Goal: Check status: Check status

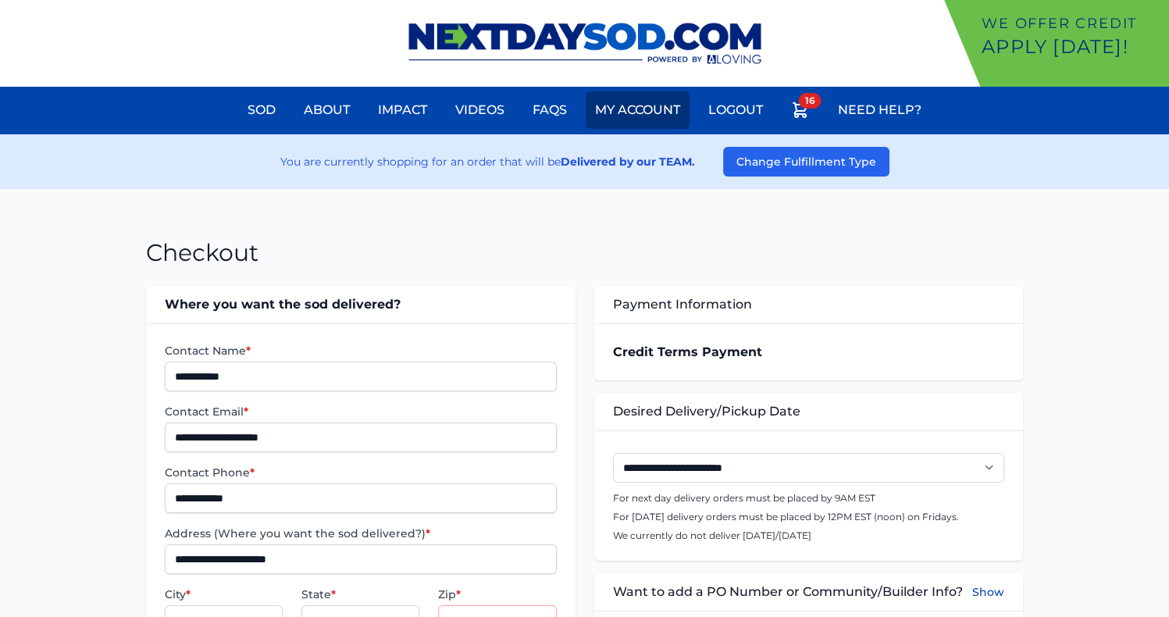
click at [644, 109] on link "My Account" at bounding box center [638, 109] width 104 height 37
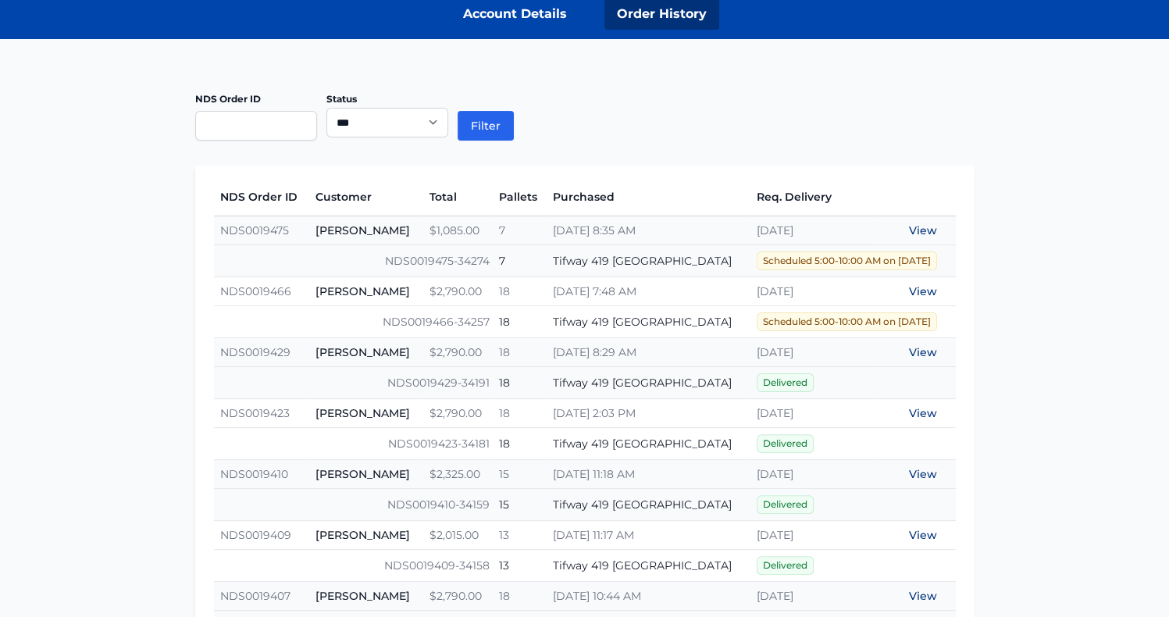
scroll to position [305, 0]
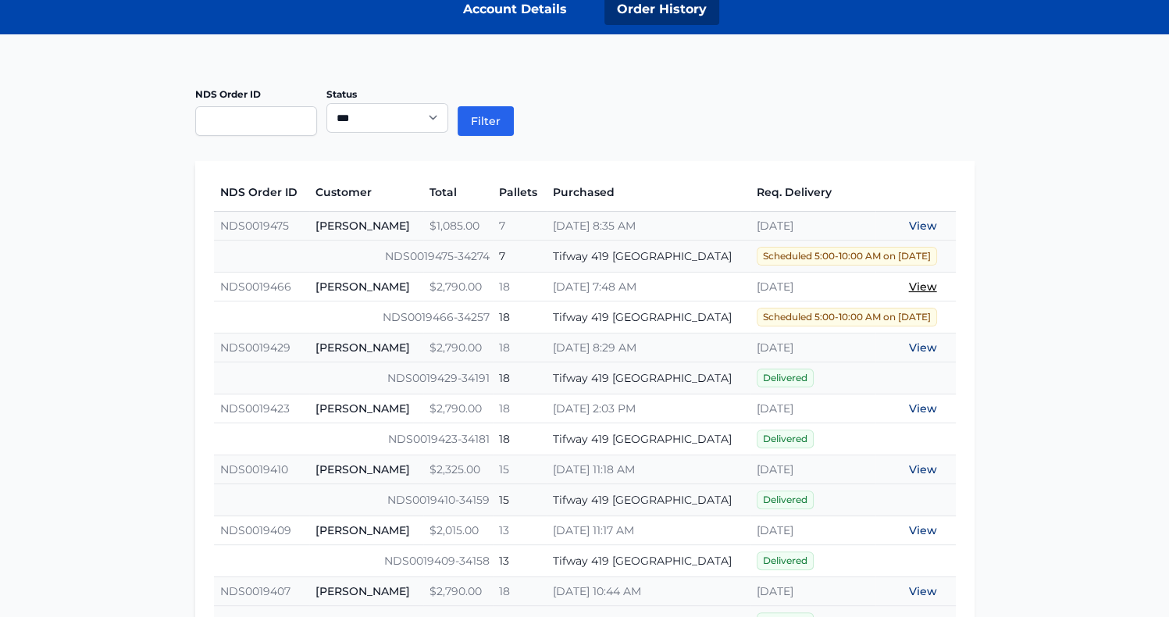
click at [924, 282] on link "View" at bounding box center [923, 287] width 28 height 14
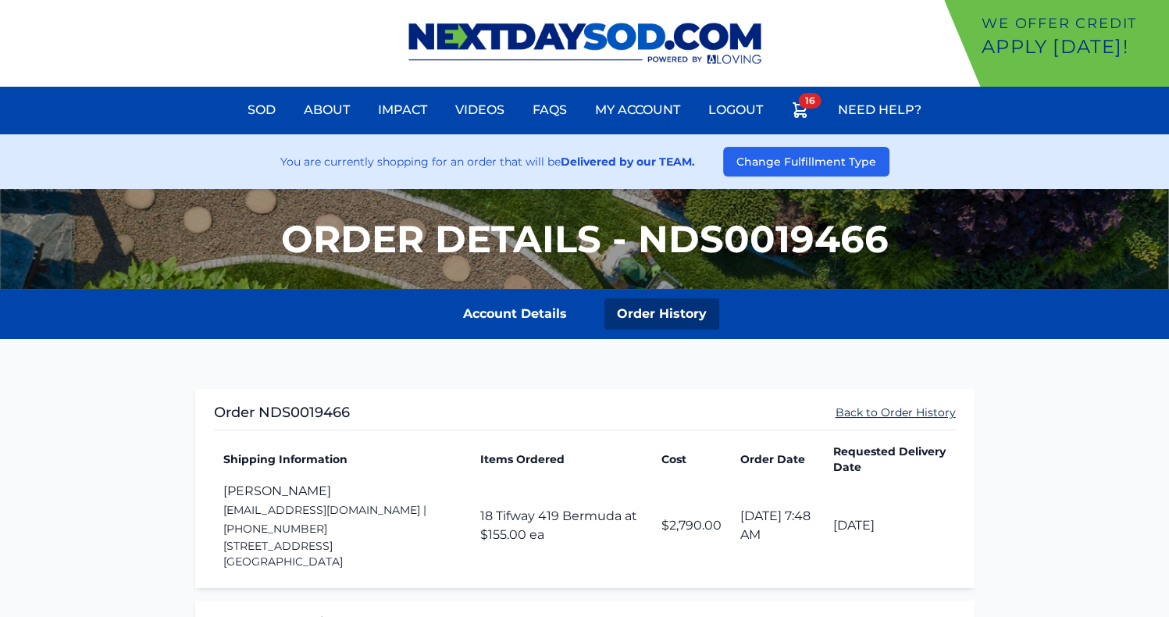
click at [896, 412] on link "Back to Order History" at bounding box center [896, 413] width 120 height 16
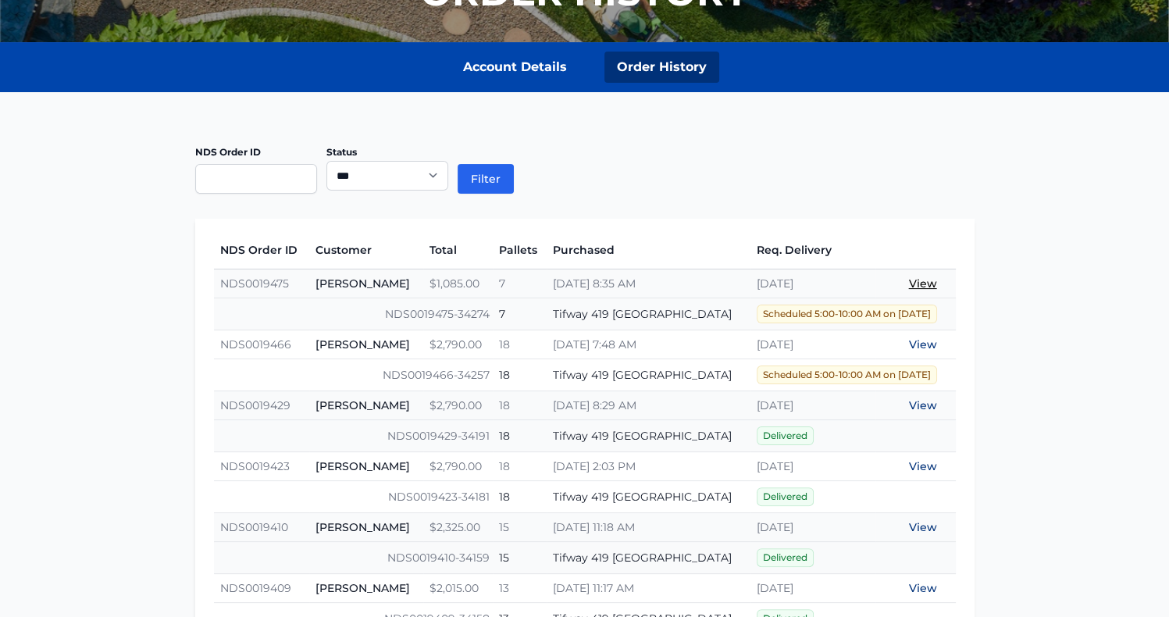
click at [918, 285] on link "View" at bounding box center [923, 283] width 28 height 14
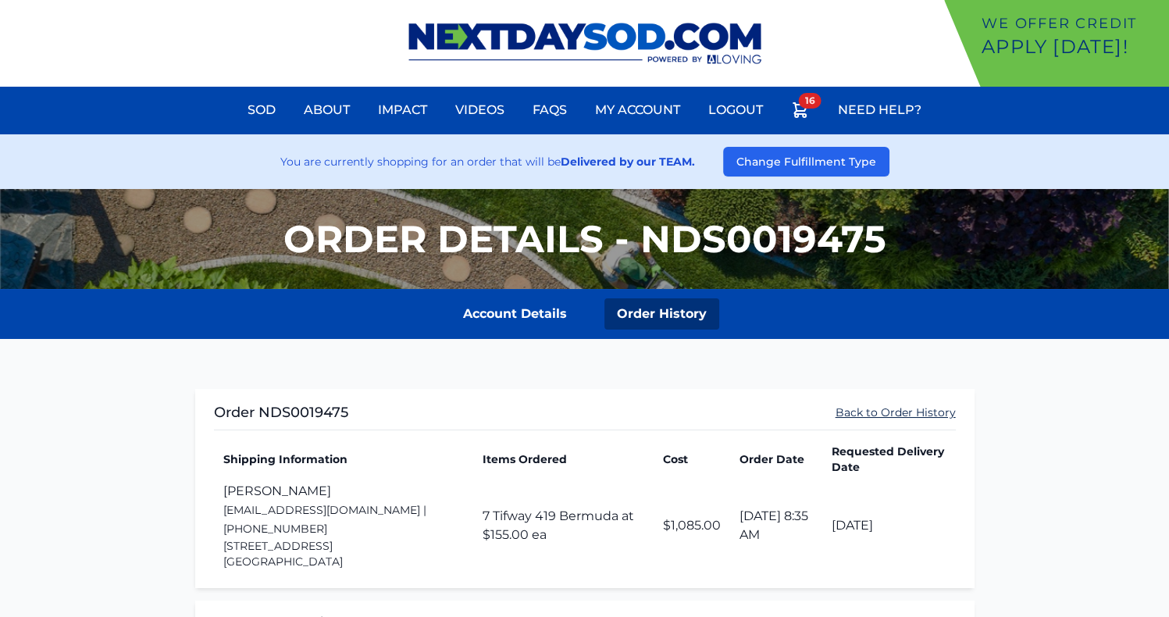
click at [859, 405] on link "Back to Order History" at bounding box center [896, 413] width 120 height 16
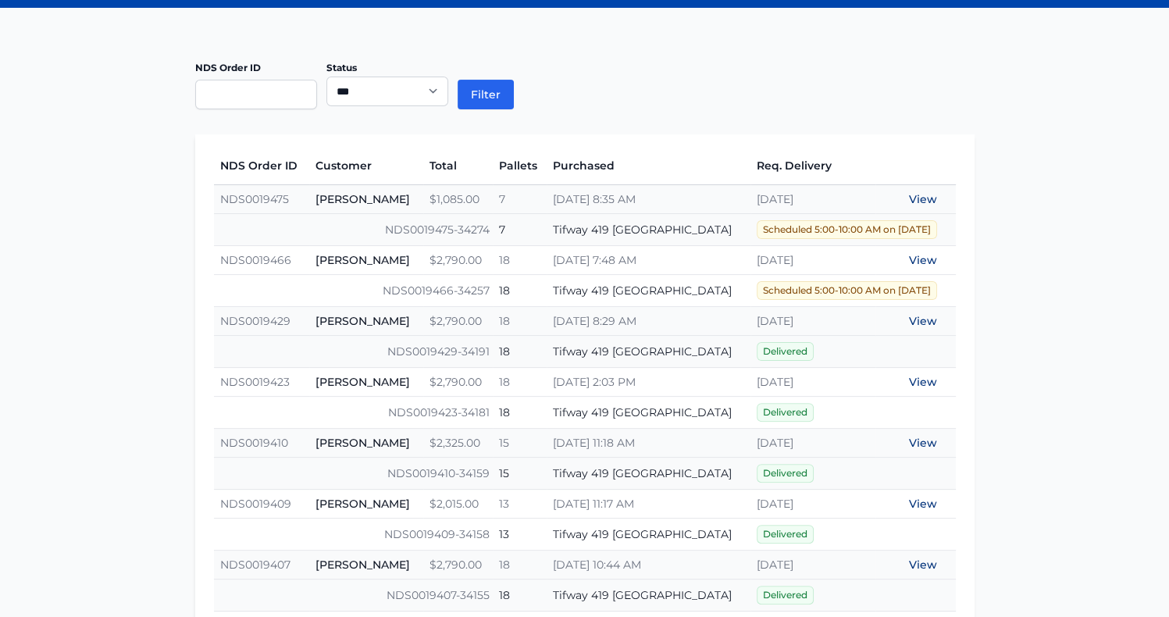
scroll to position [330, 0]
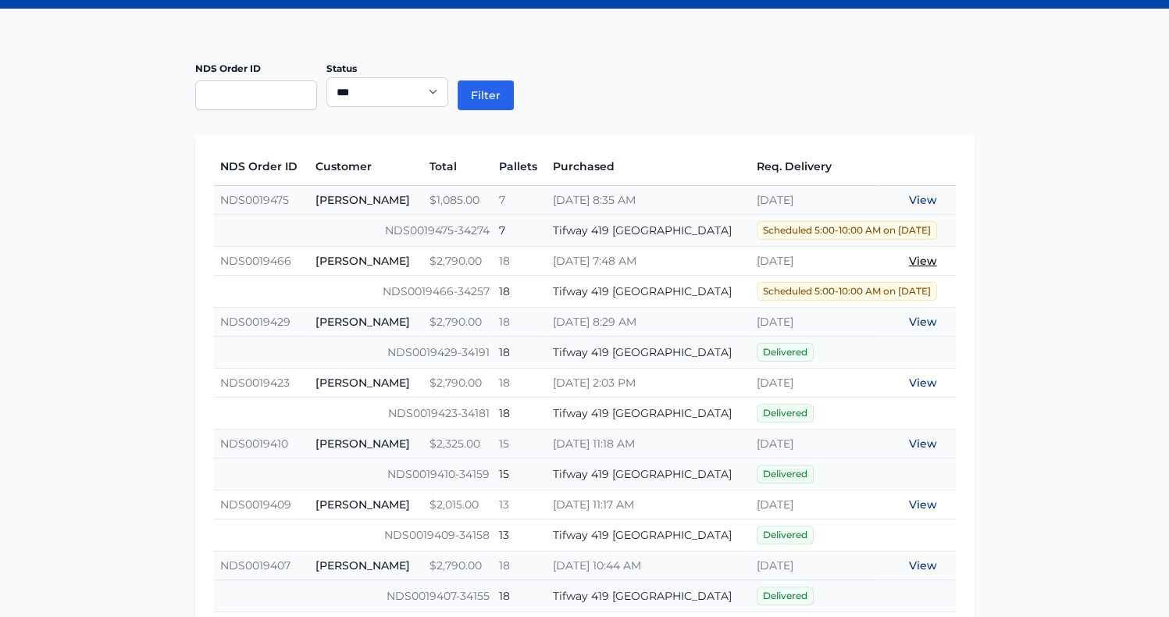
click at [927, 261] on link "View" at bounding box center [923, 261] width 28 height 14
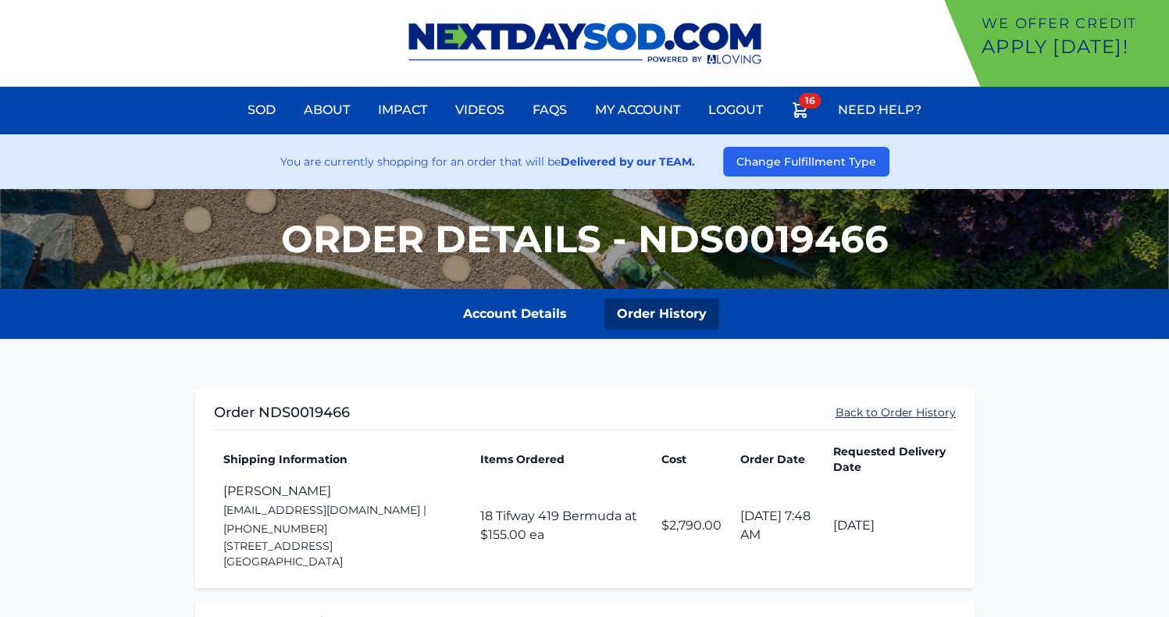
click at [859, 416] on link "Back to Order History" at bounding box center [896, 413] width 120 height 16
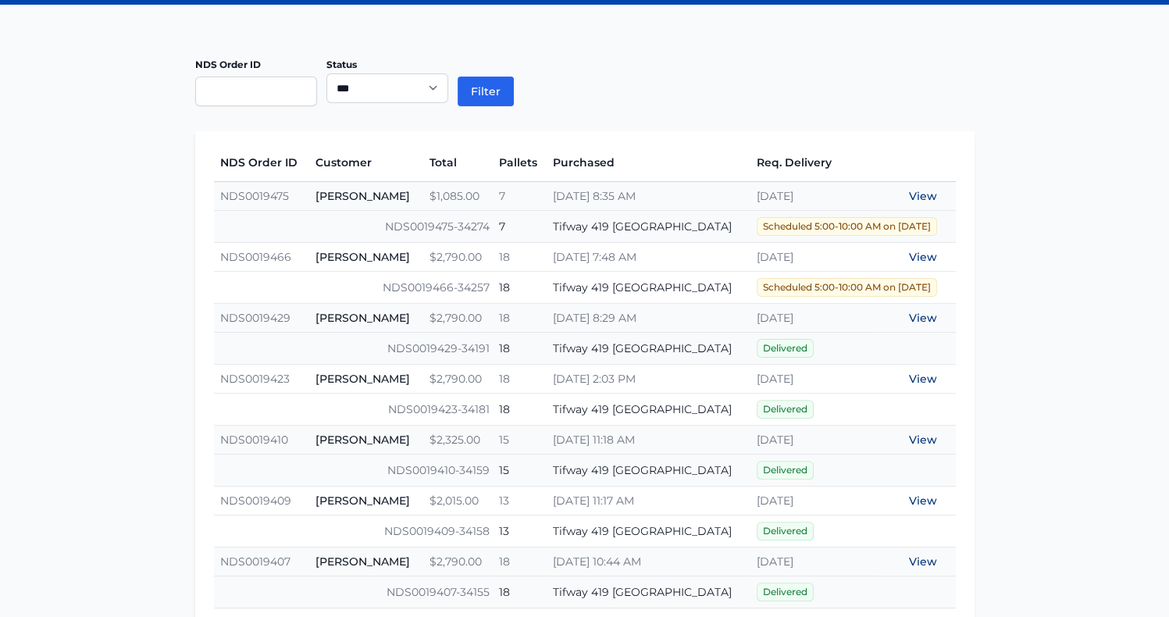
scroll to position [341, 0]
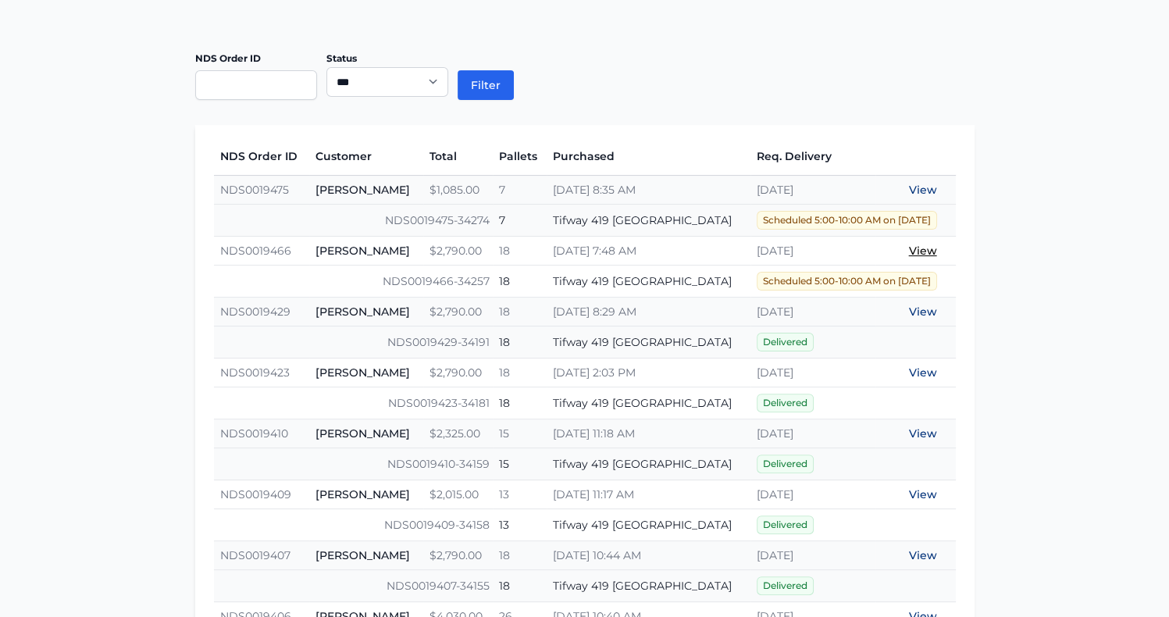
click at [920, 249] on link "View" at bounding box center [923, 251] width 28 height 14
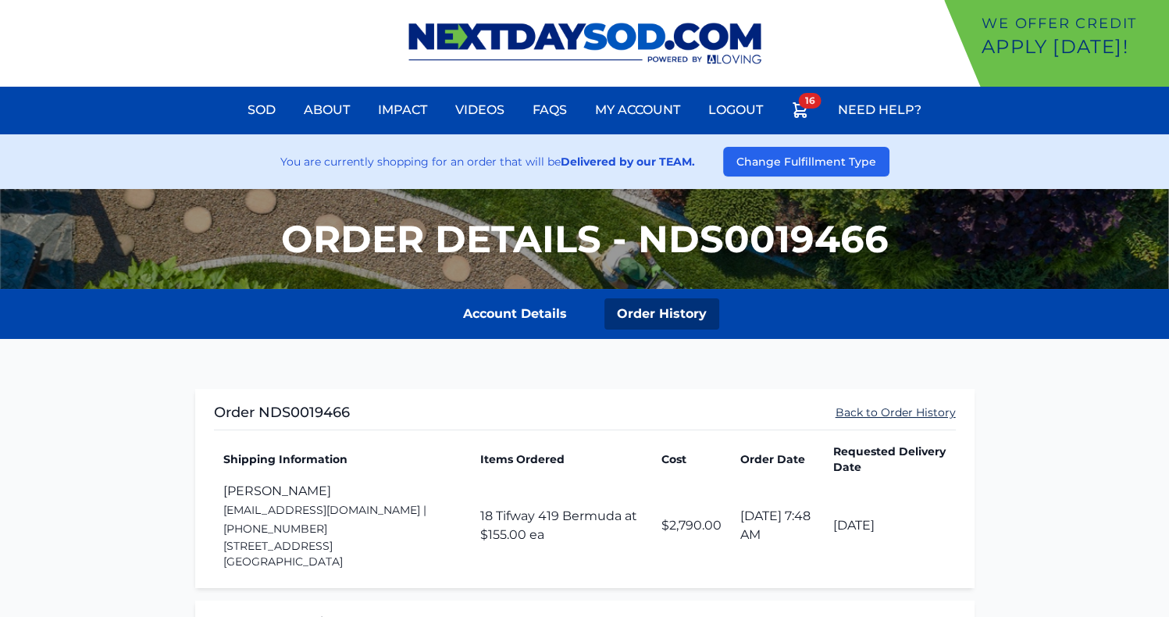
click at [884, 408] on link "Back to Order History" at bounding box center [896, 413] width 120 height 16
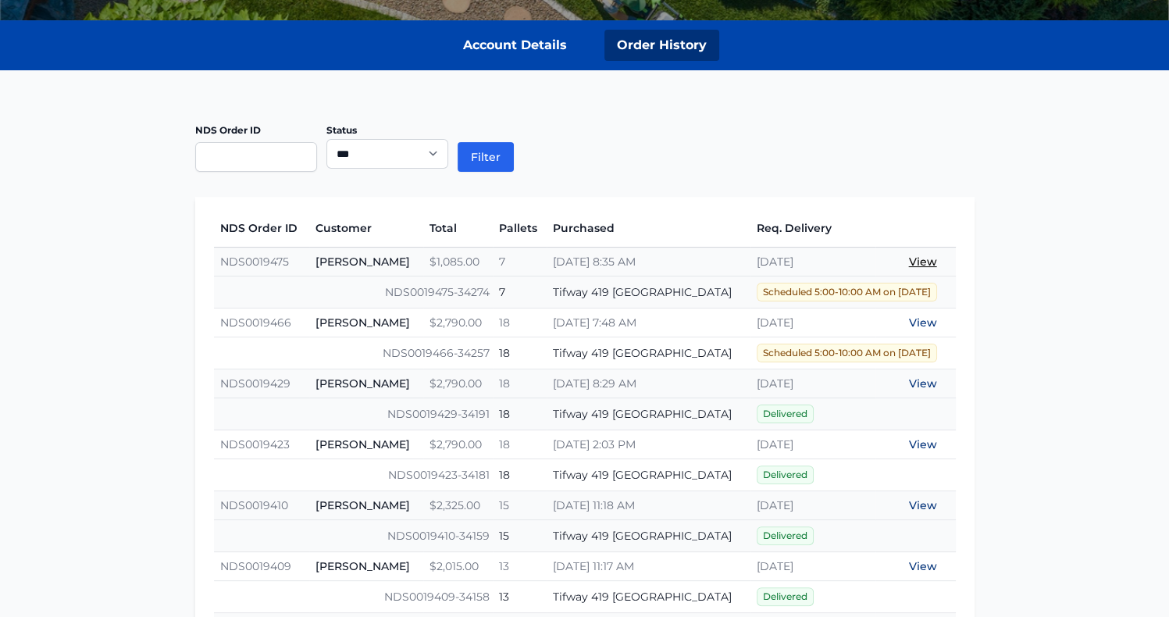
click at [916, 256] on link "View" at bounding box center [923, 262] width 28 height 14
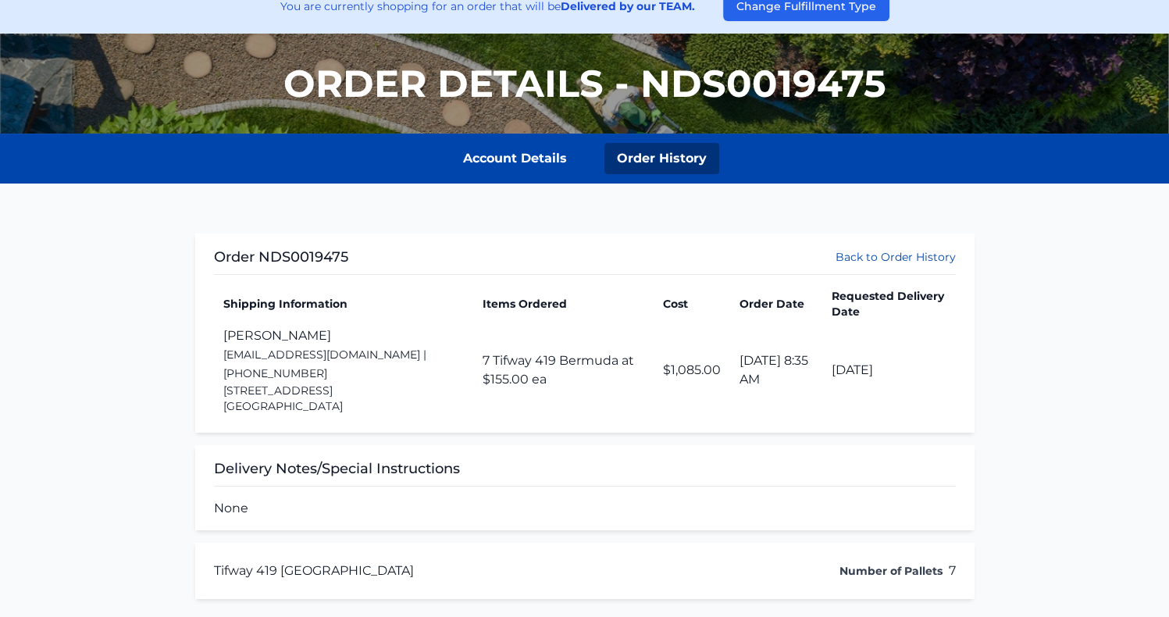
scroll to position [156, 0]
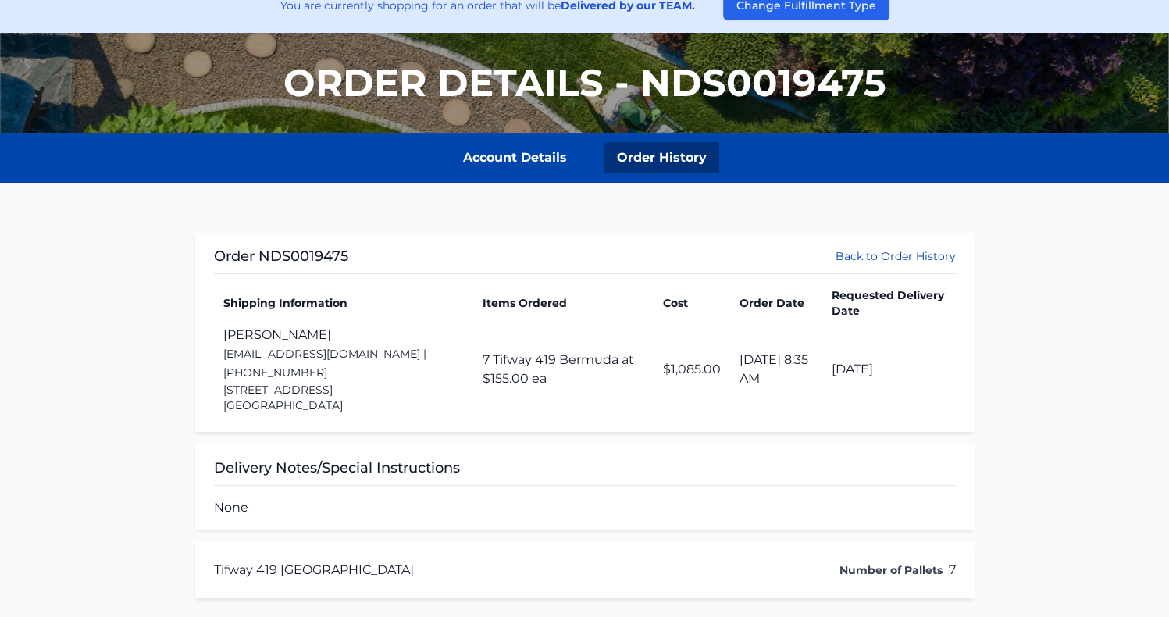
click at [934, 246] on div "Order NDS0019475 Back to Order History" at bounding box center [585, 259] width 742 height 29
click at [934, 254] on link "Back to Order History" at bounding box center [896, 256] width 120 height 16
